Goal: Check status: Check status

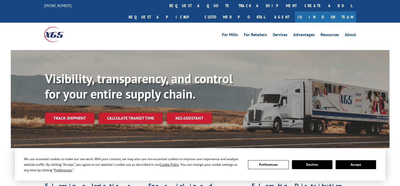
drag, startPoint x: 62, startPoint y: 105, endPoint x: 65, endPoint y: 105, distance: 3.2
click at [62, 112] on link "Track shipment" at bounding box center [69, 117] width 49 height 11
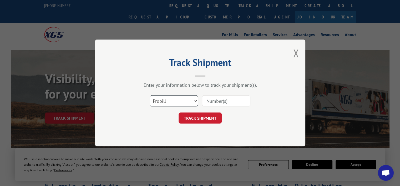
click at [178, 101] on select "Select category... Probill BOL PO" at bounding box center [174, 101] width 48 height 11
select select "bol"
click at [150, 96] on select "Select category... Probill BOL PO" at bounding box center [174, 101] width 48 height 11
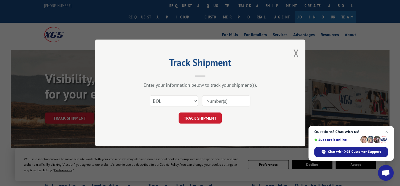
click at [218, 103] on input at bounding box center [226, 101] width 48 height 11
type input "2868384"
click button "TRACK SHIPMENT" at bounding box center [200, 118] width 43 height 11
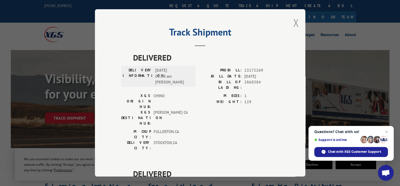
click at [295, 21] on button "Close modal" at bounding box center [296, 23] width 6 height 14
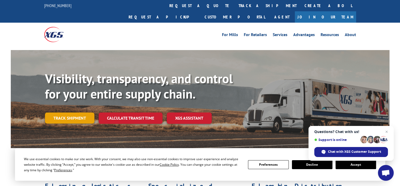
click at [60, 112] on link "Track shipment" at bounding box center [69, 117] width 49 height 11
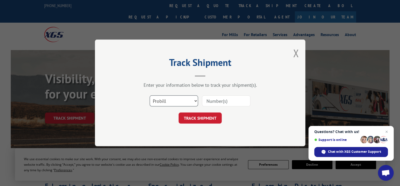
click at [175, 99] on select "Select category... Probill BOL PO" at bounding box center [174, 101] width 48 height 11
click at [150, 96] on select "Select category... Probill BOL PO" at bounding box center [174, 101] width 48 height 11
click at [180, 103] on select "Select category... Probill BOL PO" at bounding box center [174, 101] width 48 height 11
select select "probill"
click at [150, 96] on select "Select category... Probill BOL PO" at bounding box center [174, 101] width 48 height 11
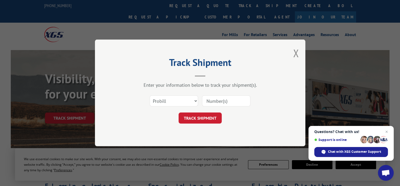
click at [218, 102] on input at bounding box center [226, 101] width 48 height 11
type input "2868384"
click button "TRACK SHIPMENT" at bounding box center [200, 118] width 43 height 11
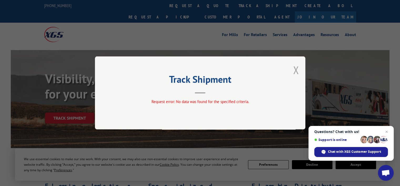
click at [297, 69] on button "Close modal" at bounding box center [296, 70] width 6 height 14
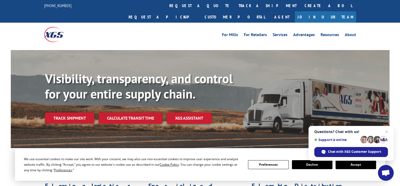
click at [65, 112] on link "Track shipment" at bounding box center [69, 117] width 49 height 11
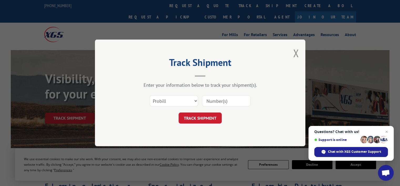
click at [214, 102] on input at bounding box center [226, 101] width 48 height 11
click at [172, 105] on select "Select category... Probill BOL PO" at bounding box center [174, 101] width 48 height 11
select select "bol"
click at [150, 96] on select "Select category... Probill BOL PO" at bounding box center [174, 101] width 48 height 11
click at [233, 98] on input at bounding box center [226, 101] width 48 height 11
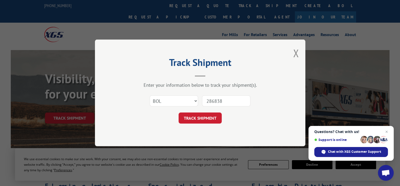
type input "2868384"
click button "TRACK SHIPMENT" at bounding box center [200, 118] width 43 height 11
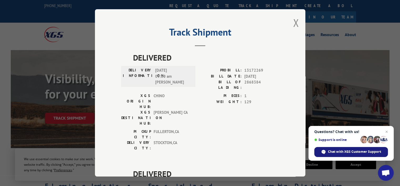
click at [336, 148] on div "Chat with XGS Customer Support" at bounding box center [351, 152] width 74 height 10
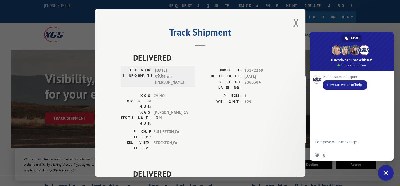
click at [326, 141] on textarea "Compose your message..." at bounding box center [346, 143] width 62 height 9
type textarea "I am looking for a shipment to [GEOGRAPHIC_DATA]"
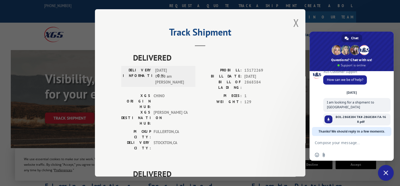
scroll to position [10, 0]
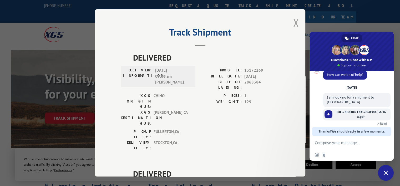
click at [296, 21] on button "Close modal" at bounding box center [296, 23] width 6 height 14
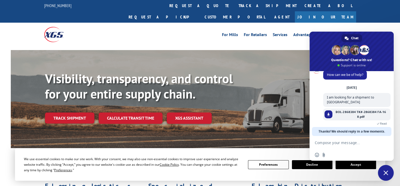
drag, startPoint x: 51, startPoint y: 106, endPoint x: 56, endPoint y: 106, distance: 5.0
click at [51, 112] on link "Track shipment" at bounding box center [69, 117] width 49 height 11
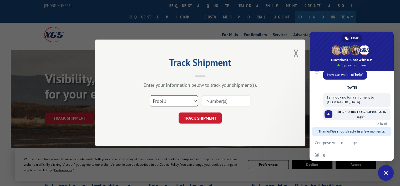
click at [171, 100] on select "Select category... Probill BOL PO" at bounding box center [174, 101] width 48 height 11
select select "po"
click at [150, 96] on select "Select category... Probill BOL PO" at bounding box center [174, 101] width 48 height 11
click at [210, 101] on input at bounding box center [226, 101] width 48 height 11
type input "1047868345"
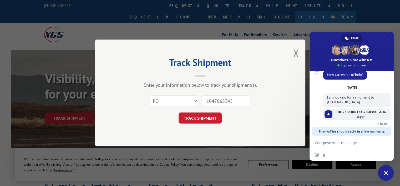
click button "TRACK SHIPMENT" at bounding box center [200, 118] width 43 height 11
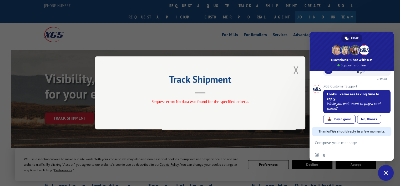
click at [296, 68] on button "Close modal" at bounding box center [296, 70] width 6 height 14
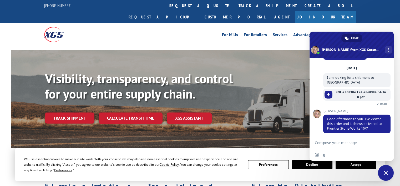
scroll to position [16, 0]
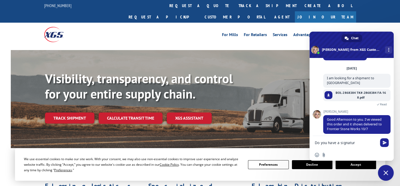
type textarea "Do you have a signature"
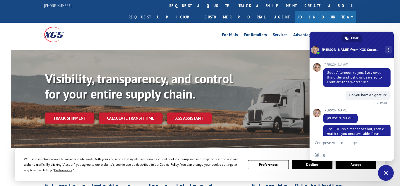
scroll to position [74, 0]
